Goal: Task Accomplishment & Management: Use online tool/utility

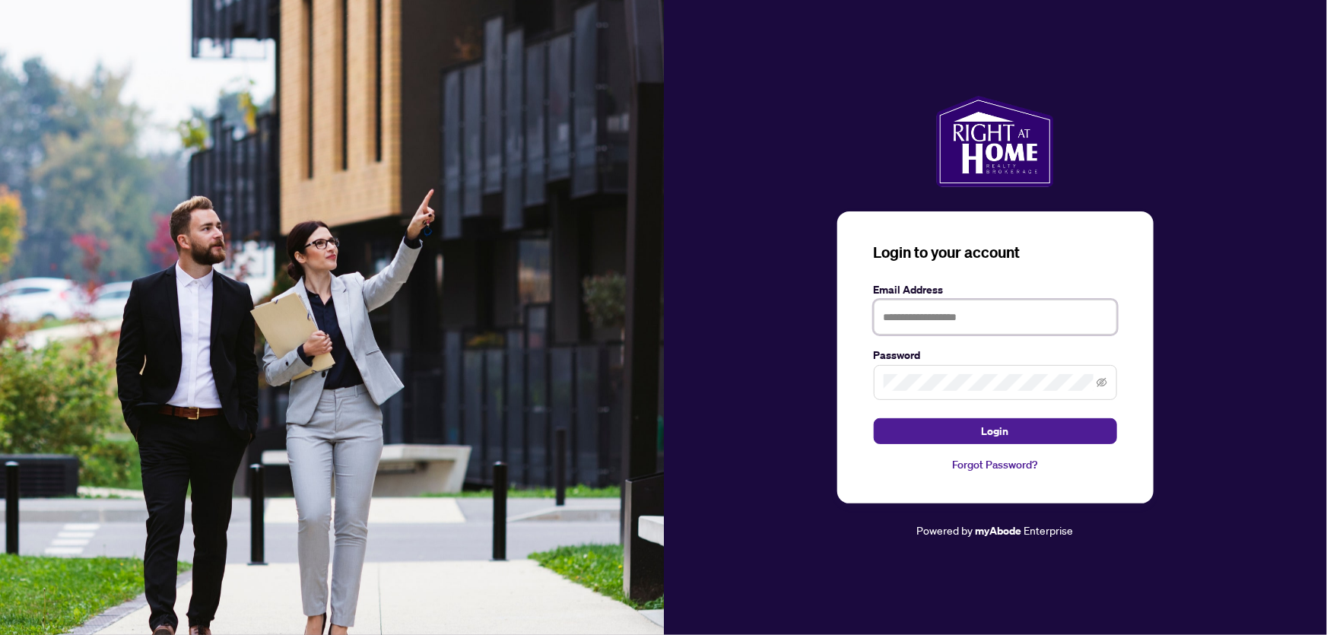
click at [1014, 318] on input "text" at bounding box center [995, 317] width 243 height 35
type input "**********"
click at [987, 431] on span "Login" at bounding box center [995, 431] width 27 height 24
click at [989, 424] on span "Login" at bounding box center [995, 431] width 27 height 24
click at [988, 433] on span "Login" at bounding box center [995, 431] width 27 height 24
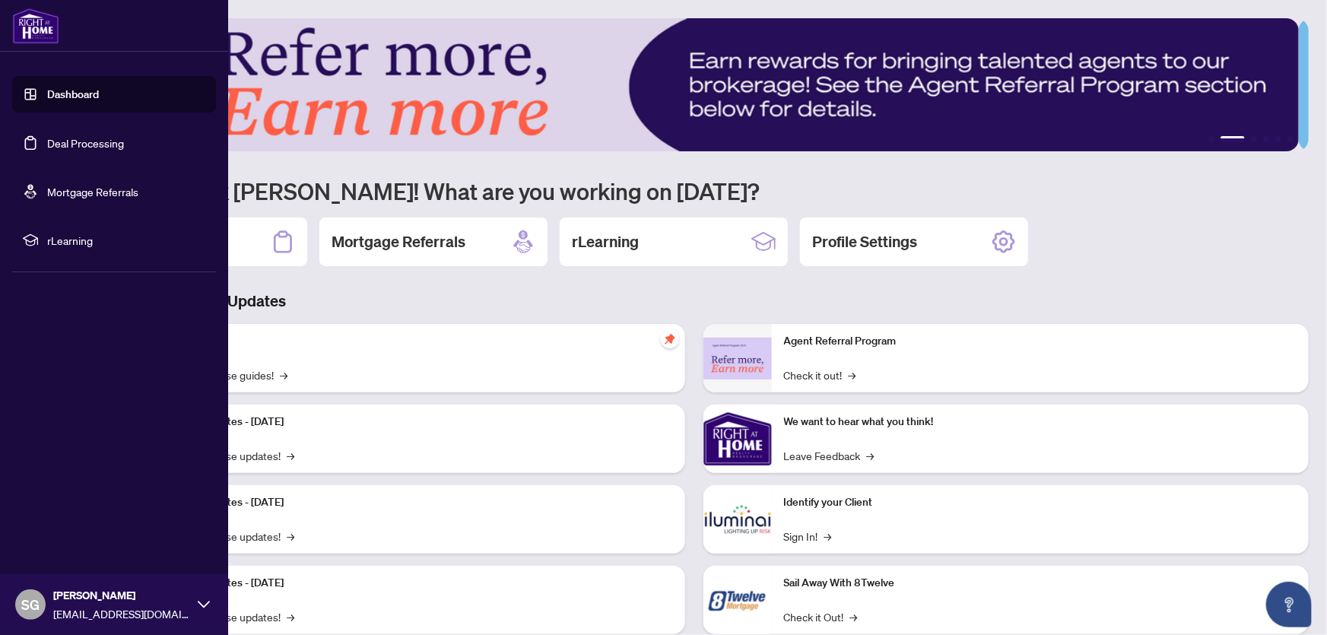
click at [57, 99] on link "Dashboard" at bounding box center [73, 94] width 52 height 14
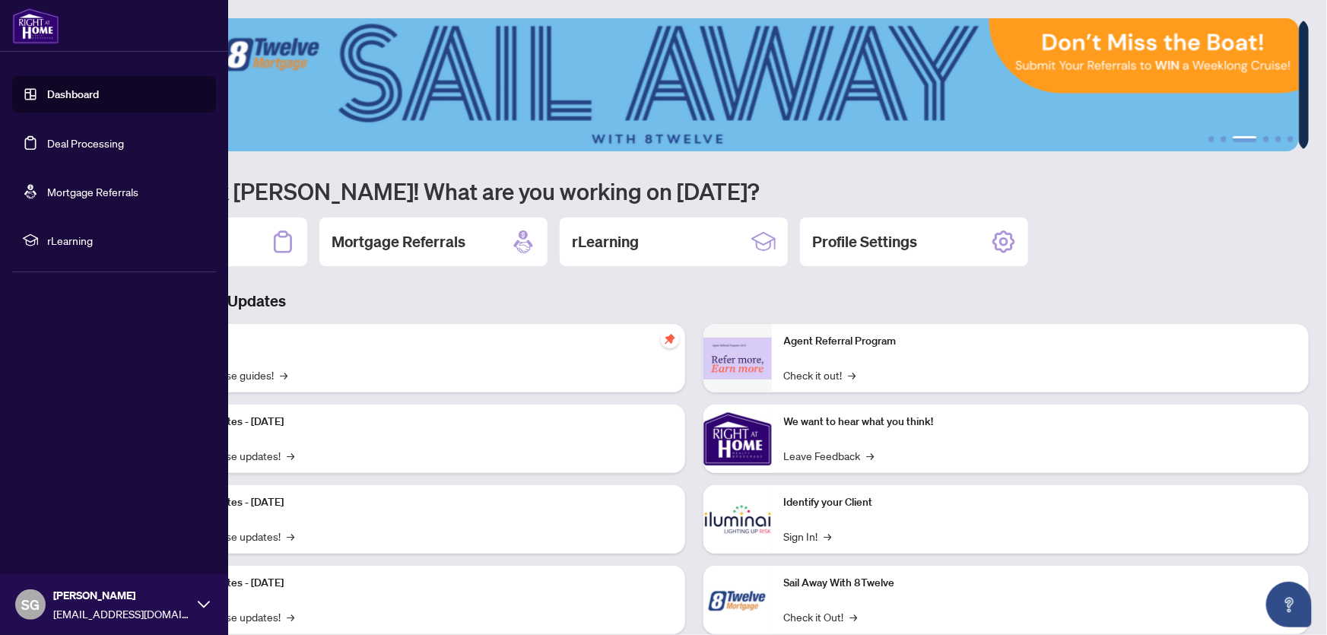
click at [74, 91] on link "Dashboard" at bounding box center [73, 94] width 52 height 14
click at [75, 147] on link "Deal Processing" at bounding box center [85, 143] width 77 height 14
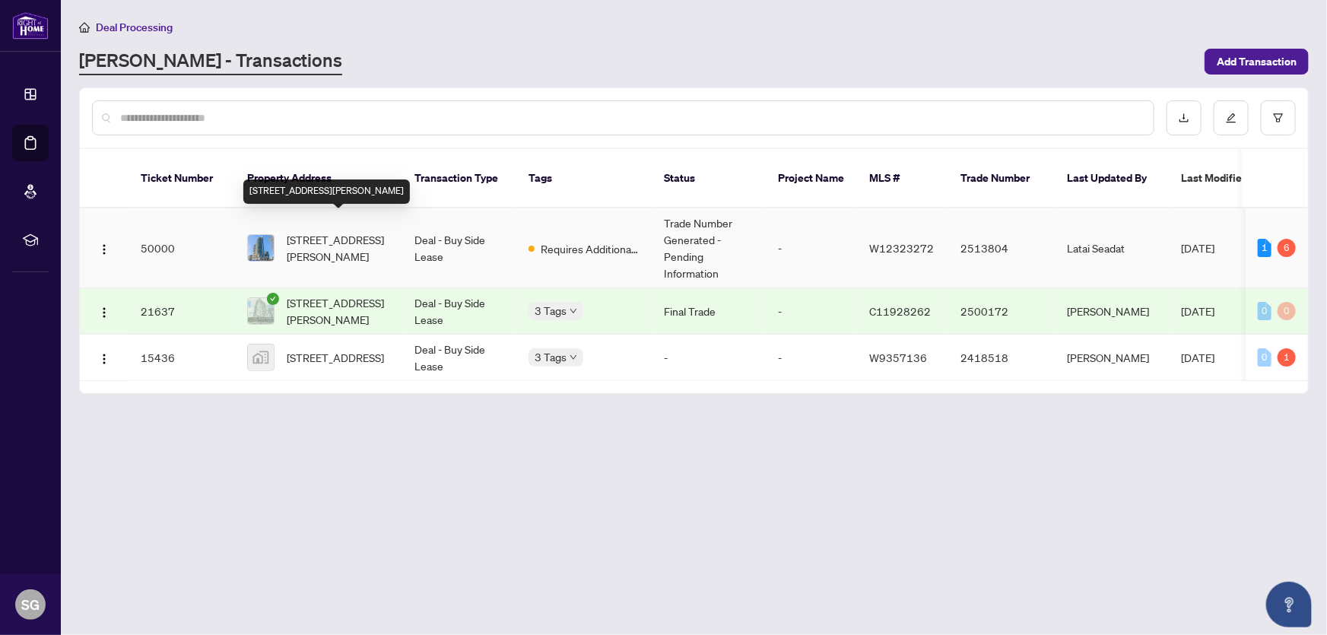
click at [328, 232] on span "[STREET_ADDRESS][PERSON_NAME]" at bounding box center [338, 247] width 103 height 33
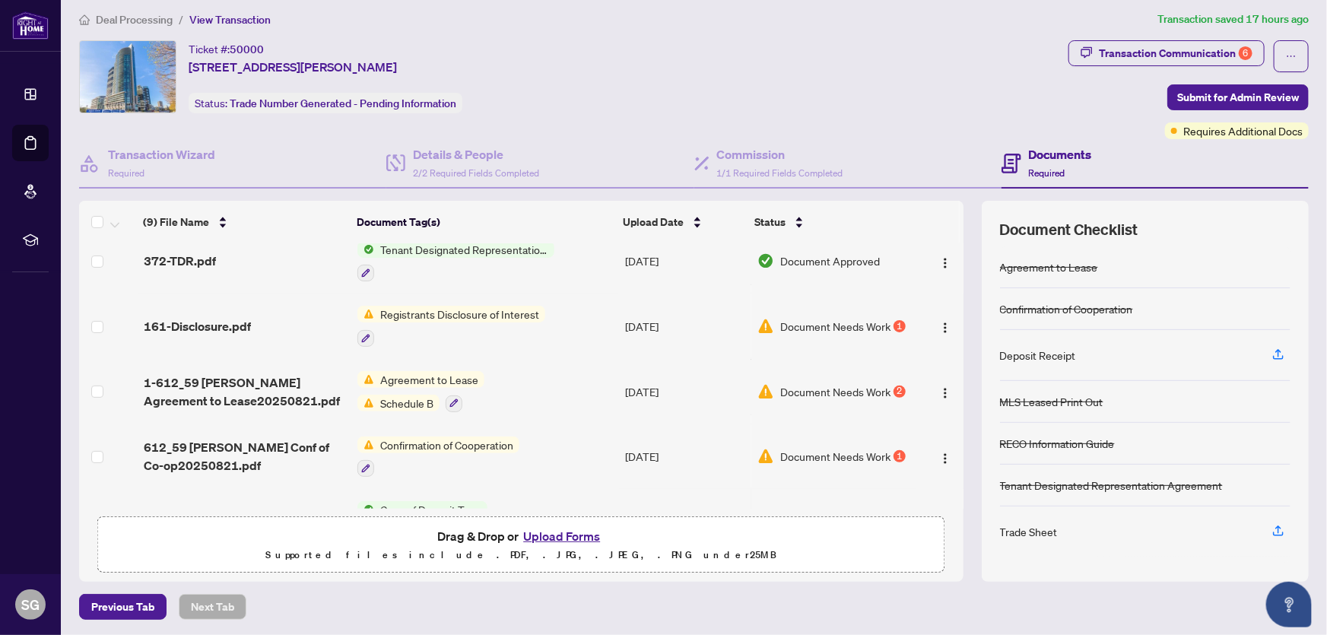
scroll to position [230, 0]
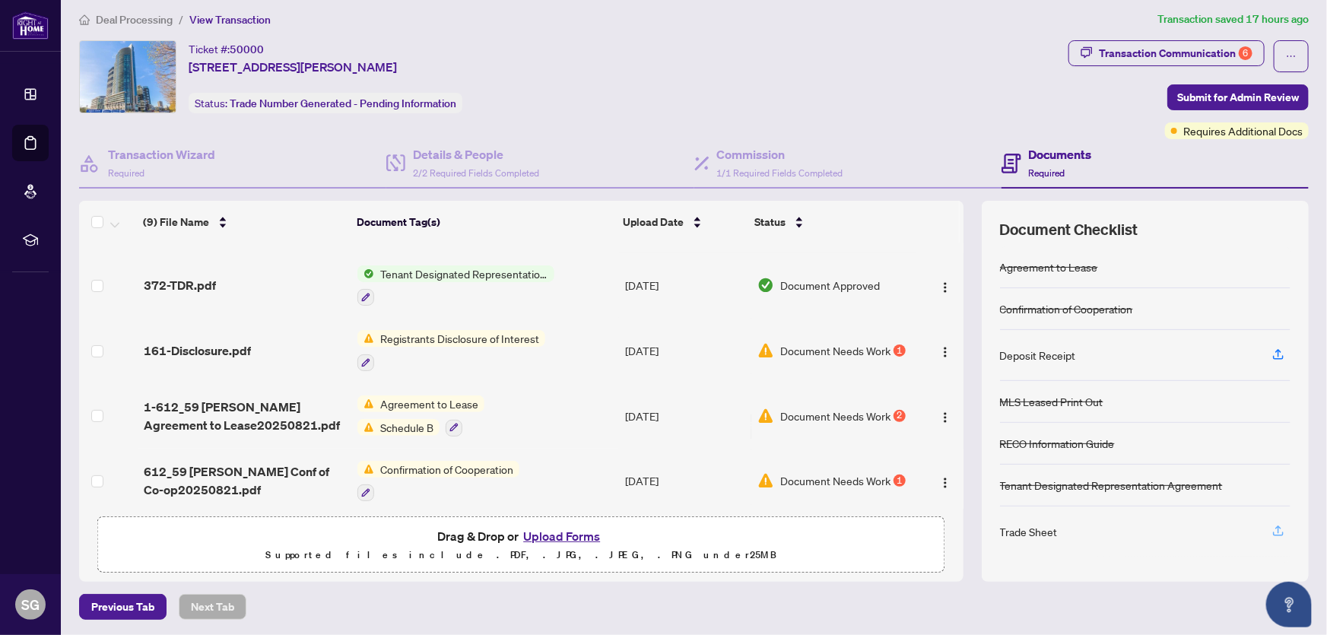
click at [1272, 525] on icon "button" at bounding box center [1279, 531] width 14 height 14
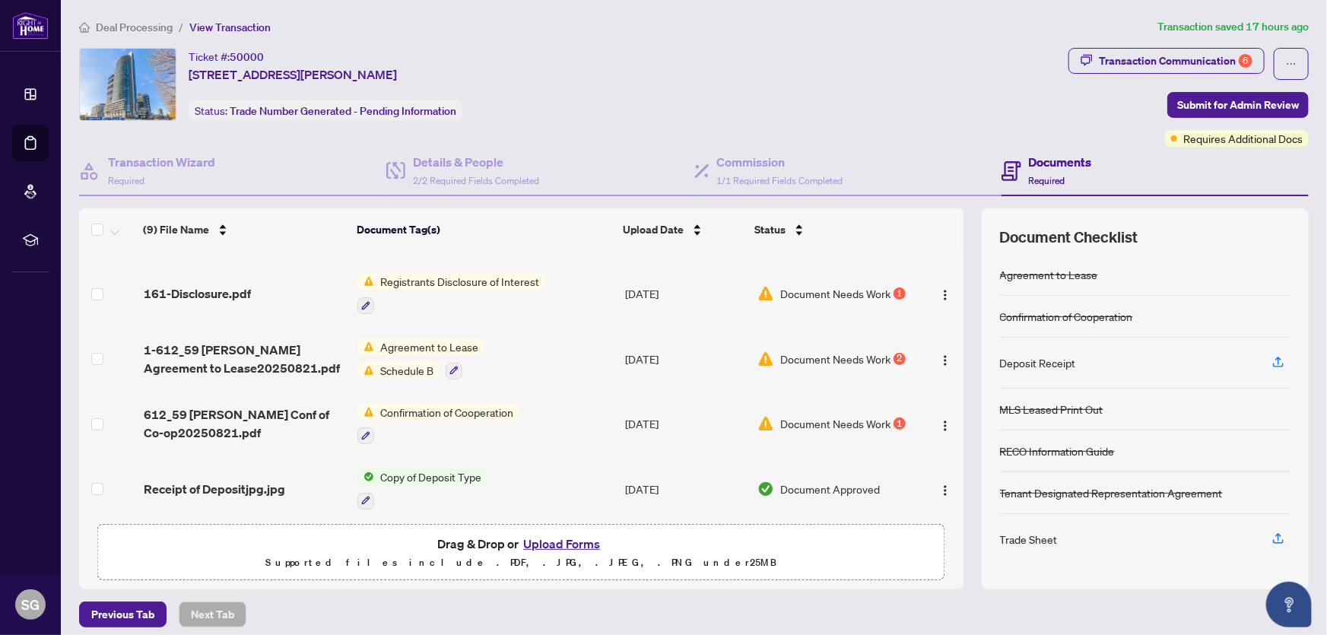
scroll to position [300, 0]
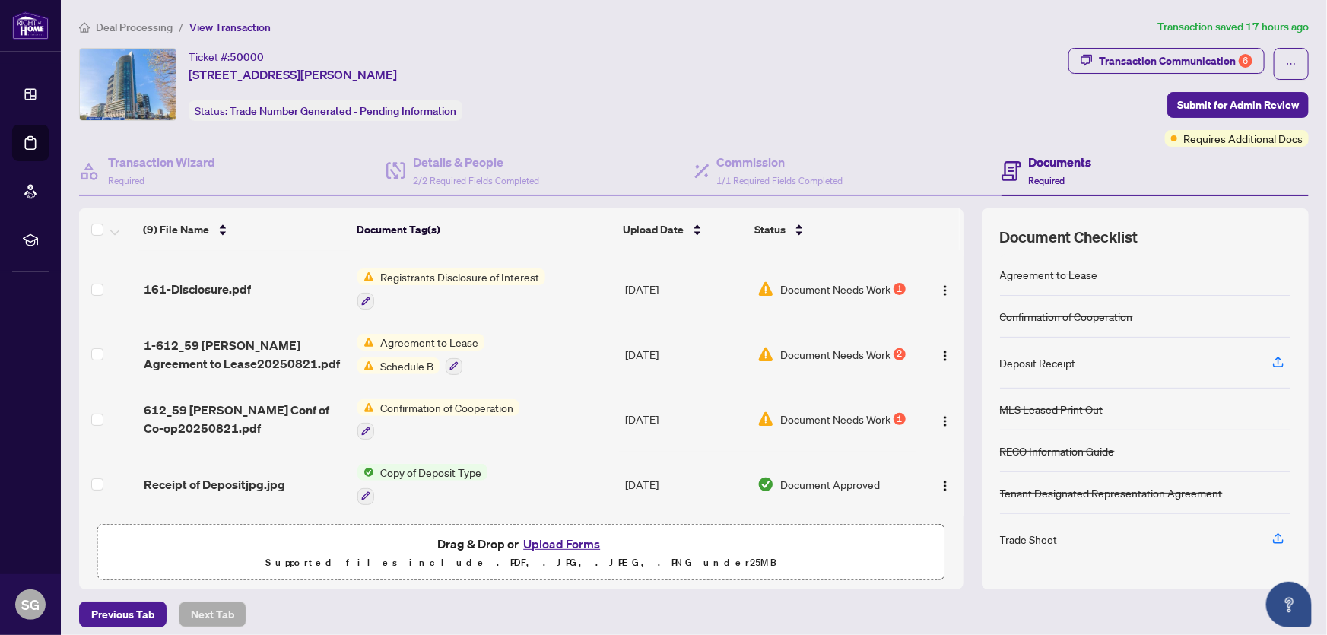
click at [700, 69] on div "Ticket #: 50000 [STREET_ADDRESS][PERSON_NAME] Status: Trade Number Generated - …" at bounding box center [570, 84] width 983 height 73
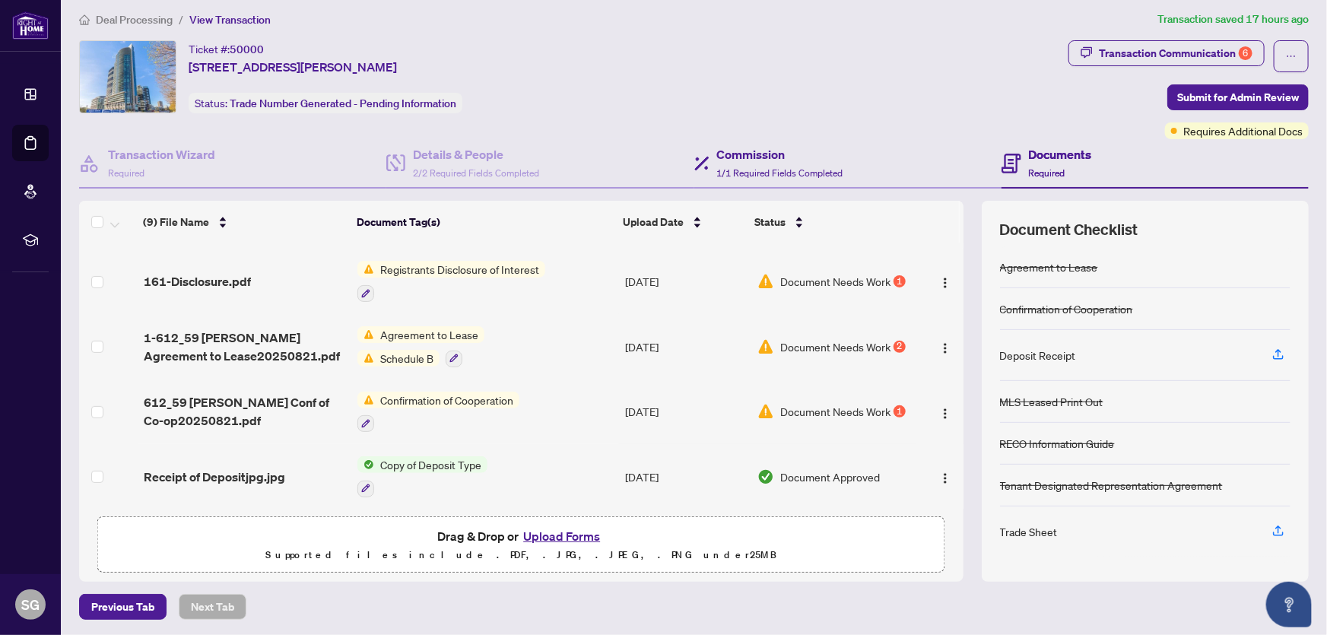
scroll to position [8, 0]
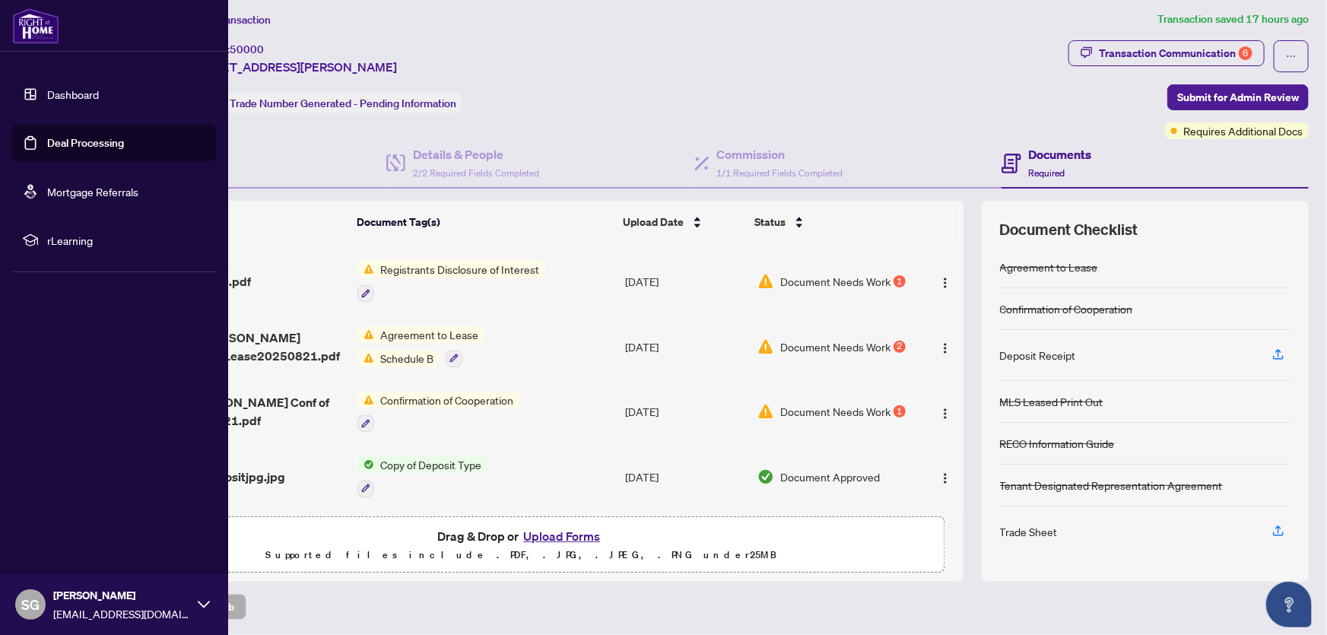
click at [47, 89] on link "Dashboard" at bounding box center [73, 94] width 52 height 14
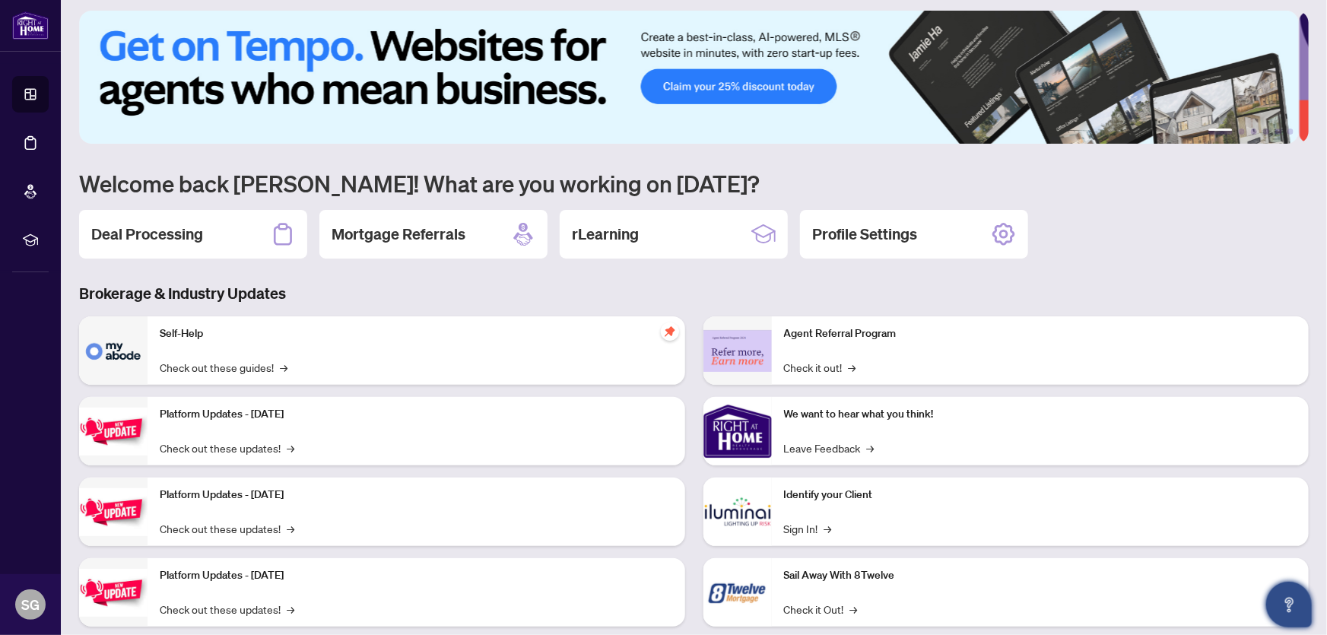
click at [1300, 605] on button "Open asap" at bounding box center [1289, 605] width 46 height 46
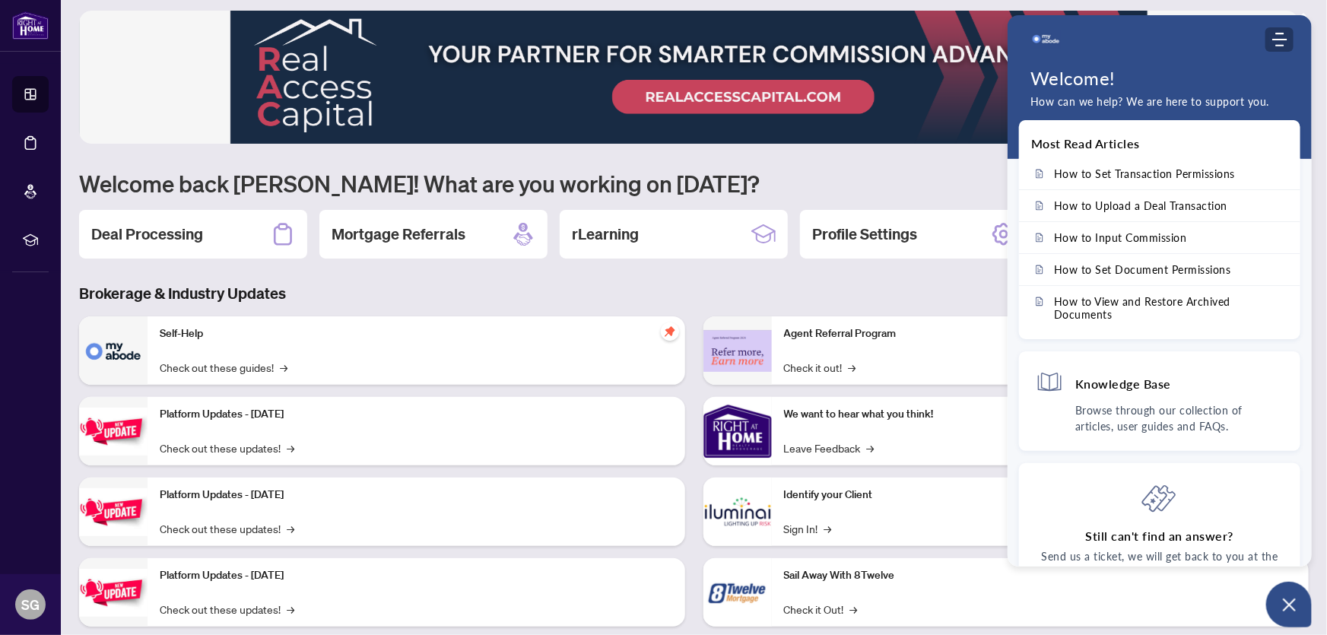
click at [1281, 35] on icon "Modules Menu" at bounding box center [1279, 39] width 15 height 15
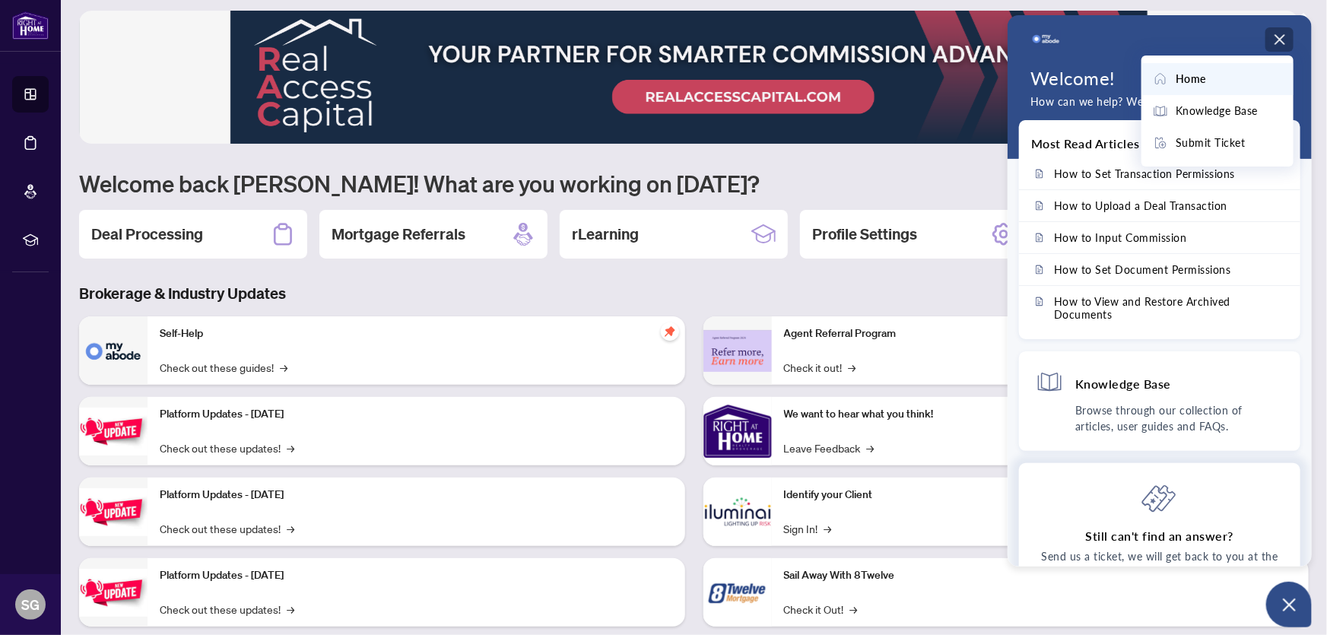
click at [1110, 522] on div "Still can't find an answer? Send us a ticket, we will get back to you at the ea…" at bounding box center [1160, 554] width 248 height 77
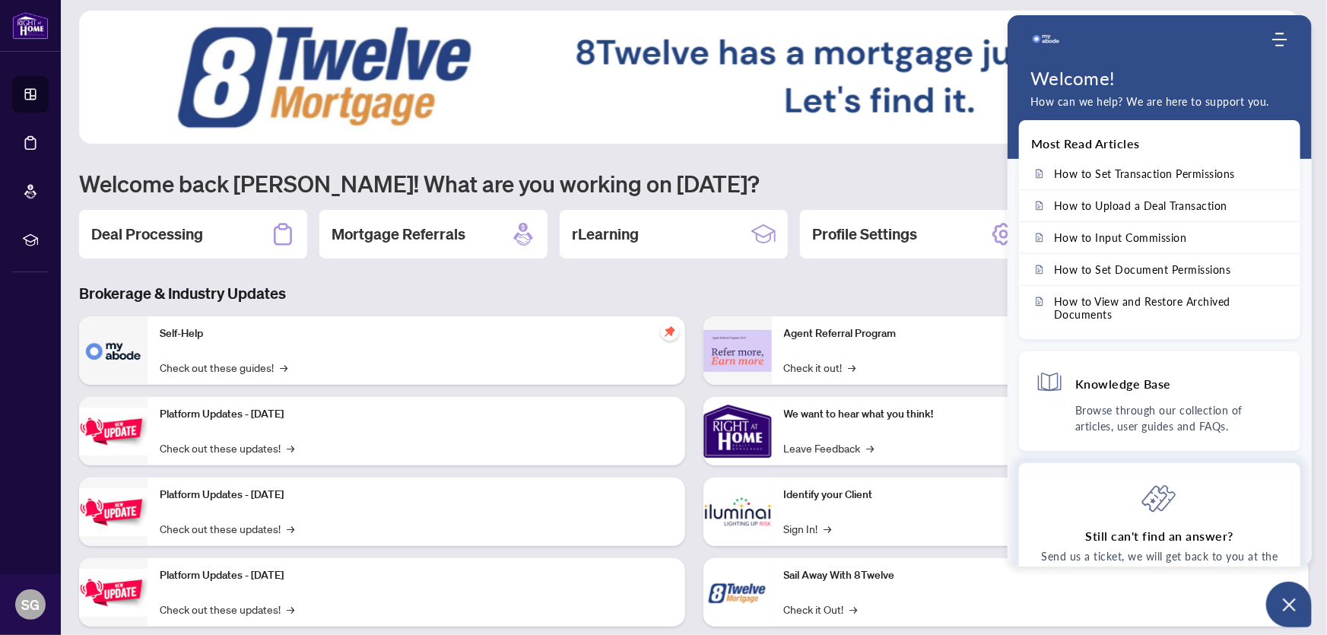
click at [1097, 528] on h4 "Still can't find an answer?" at bounding box center [1160, 536] width 148 height 17
click at [1112, 535] on h4 "Still can't find an answer?" at bounding box center [1160, 536] width 148 height 17
click at [1151, 499] on icon at bounding box center [1159, 498] width 37 height 37
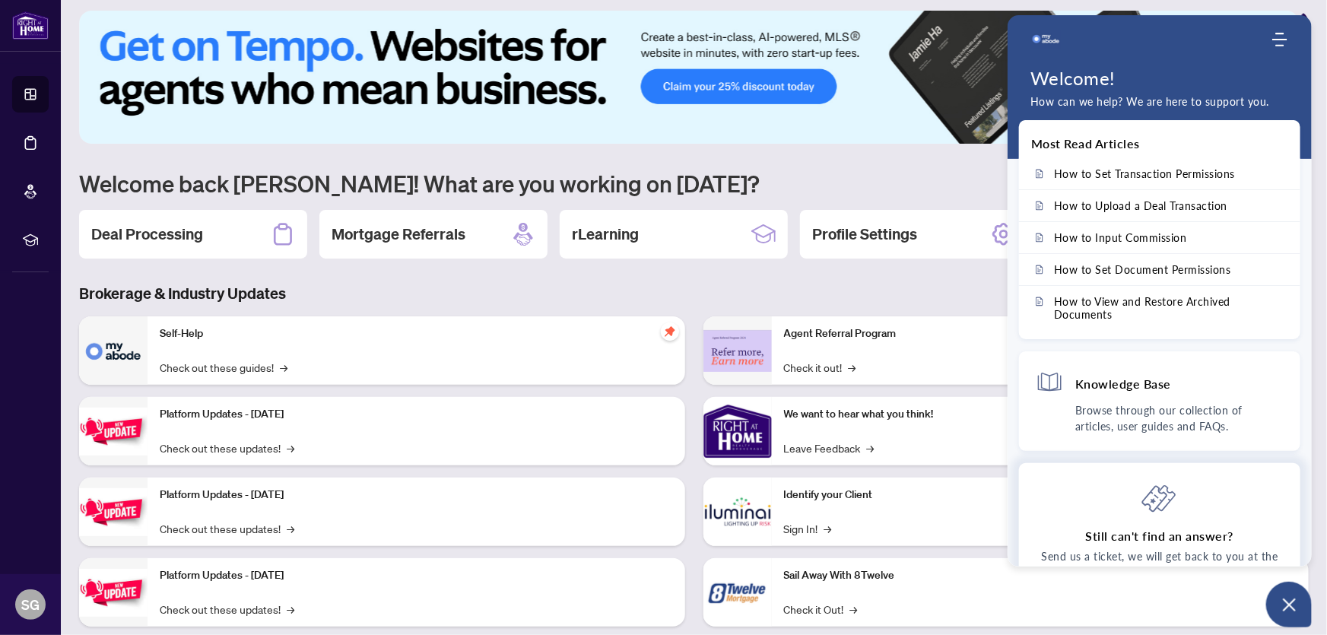
click at [1157, 497] on icon at bounding box center [1159, 498] width 37 height 37
click at [1164, 537] on h4 "Still can't find an answer?" at bounding box center [1160, 536] width 148 height 17
click at [1159, 499] on icon at bounding box center [1159, 498] width 37 height 37
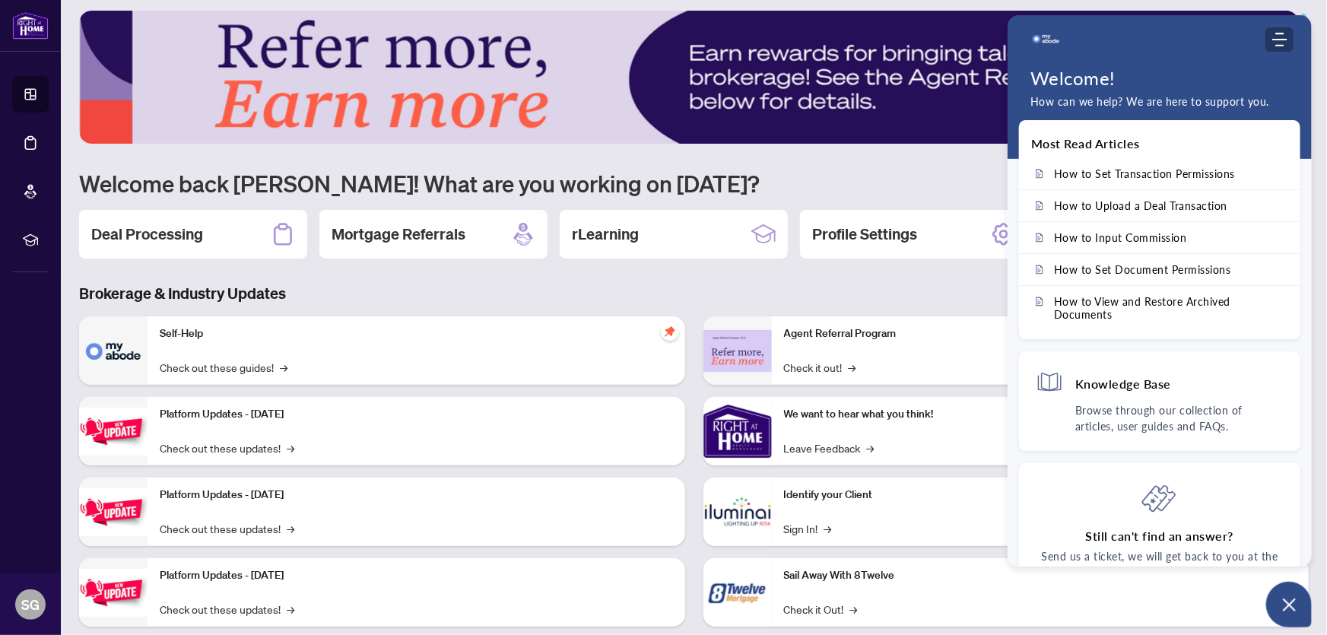
click at [1281, 39] on use "Modules Menu" at bounding box center [1279, 40] width 15 height 14
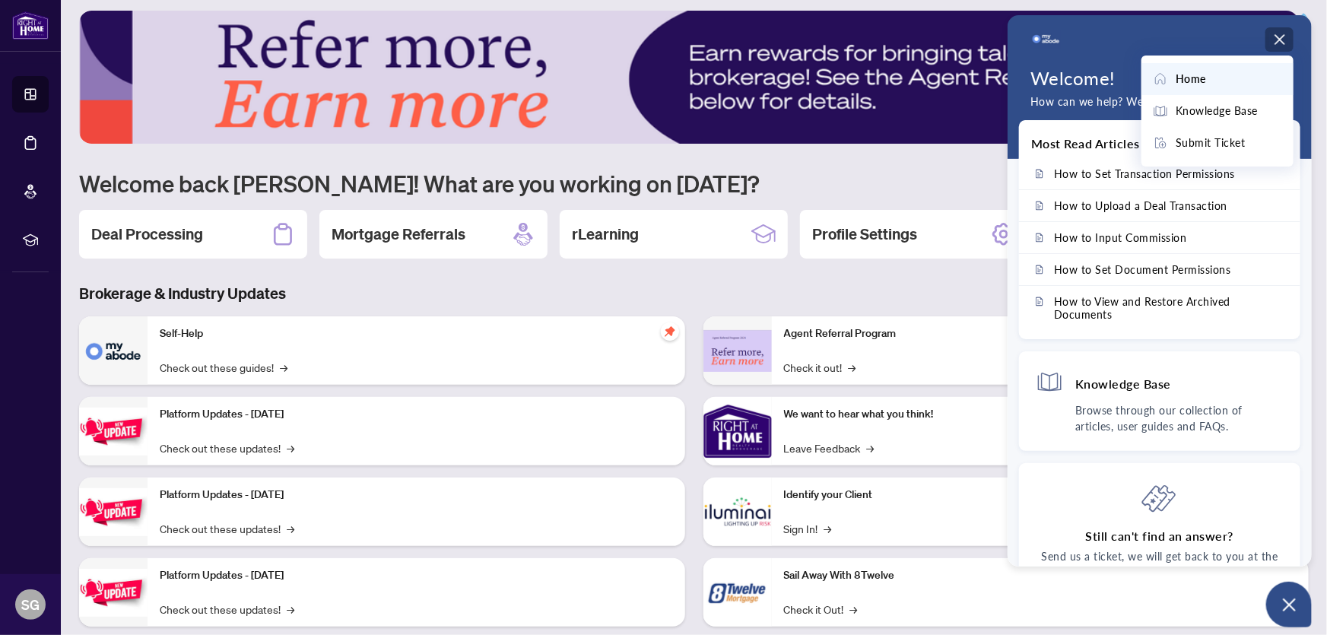
click at [1190, 74] on span "Home" at bounding box center [1191, 79] width 30 height 17
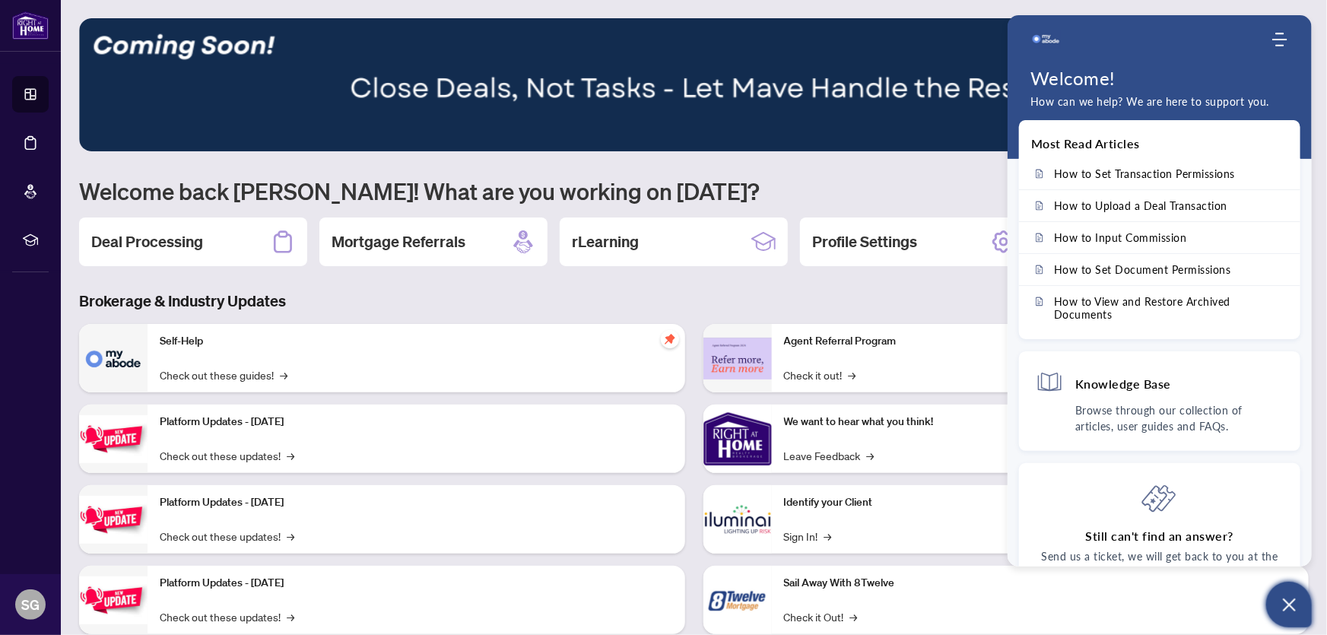
click at [1287, 604] on icon "Open asap" at bounding box center [1289, 604] width 19 height 19
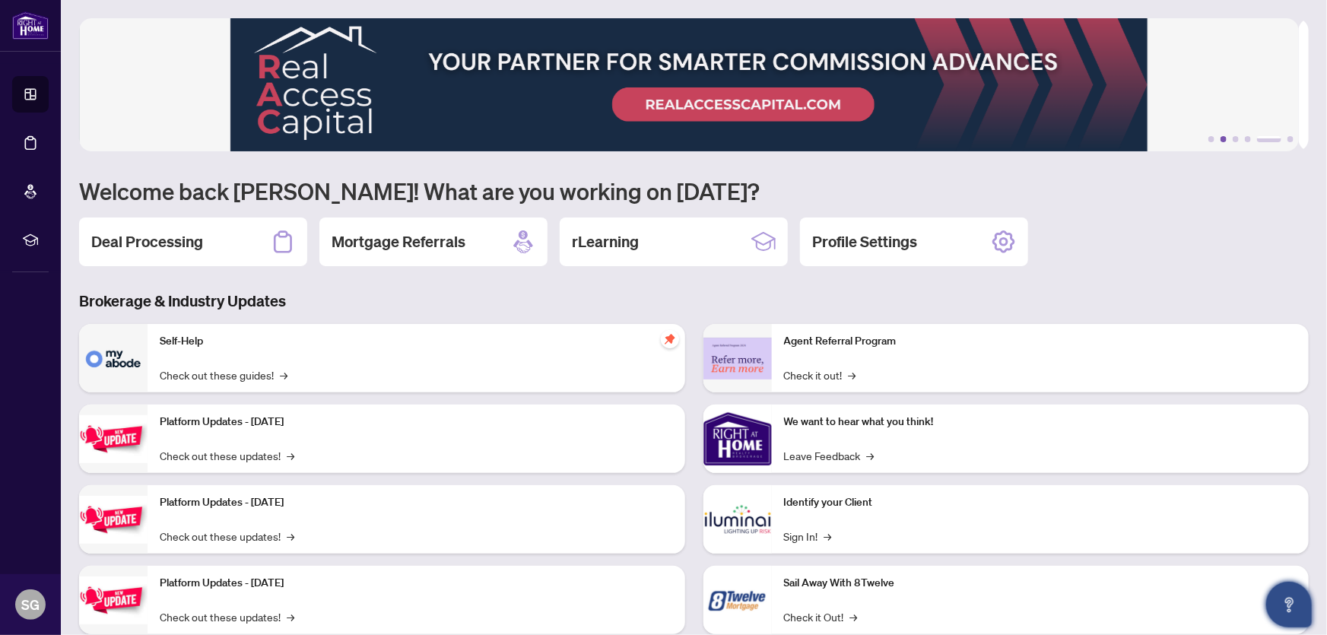
click at [1221, 136] on button "2" at bounding box center [1224, 139] width 6 height 6
